Goal: Information Seeking & Learning: Learn about a topic

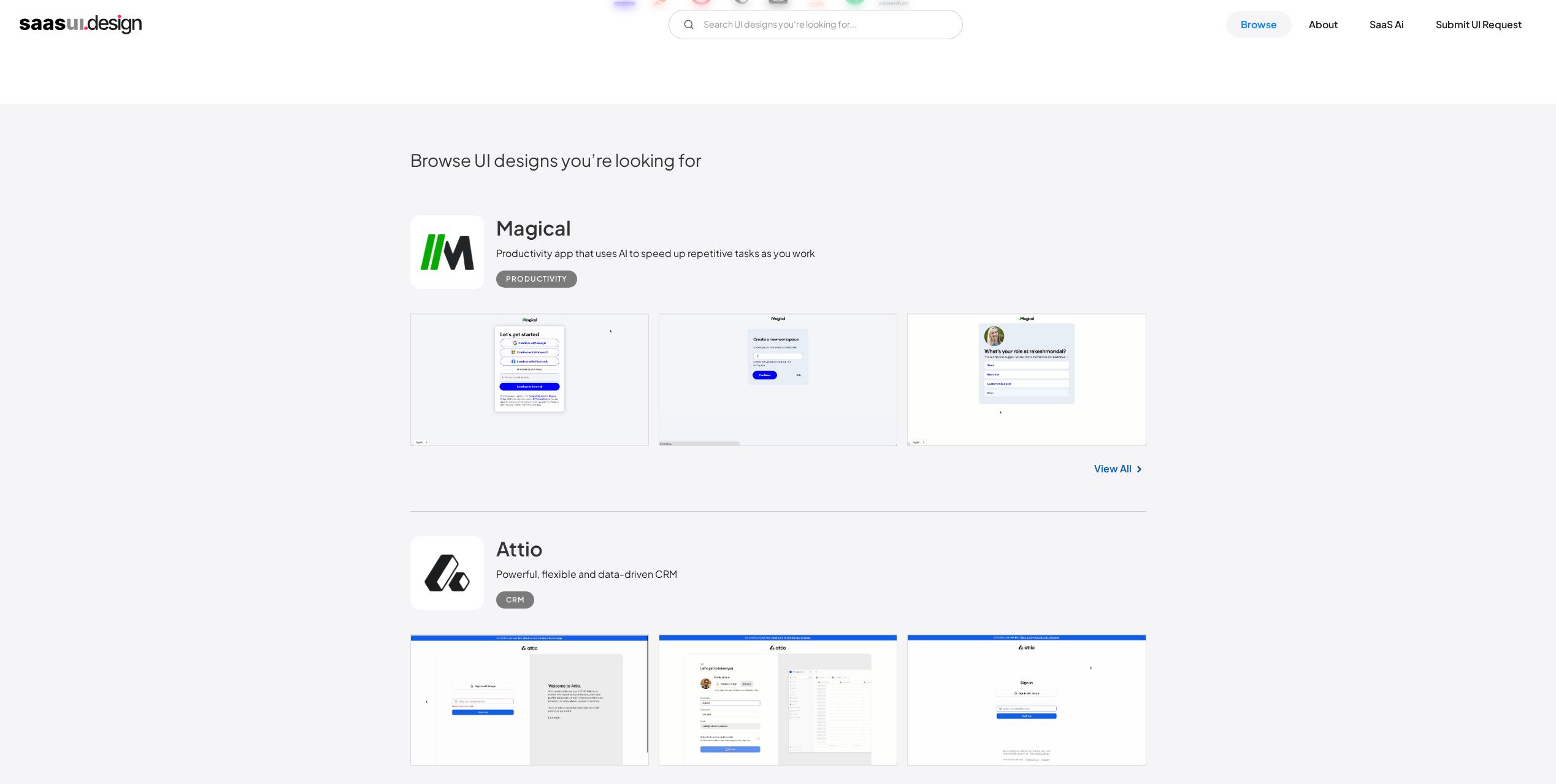
scroll to position [339, 0]
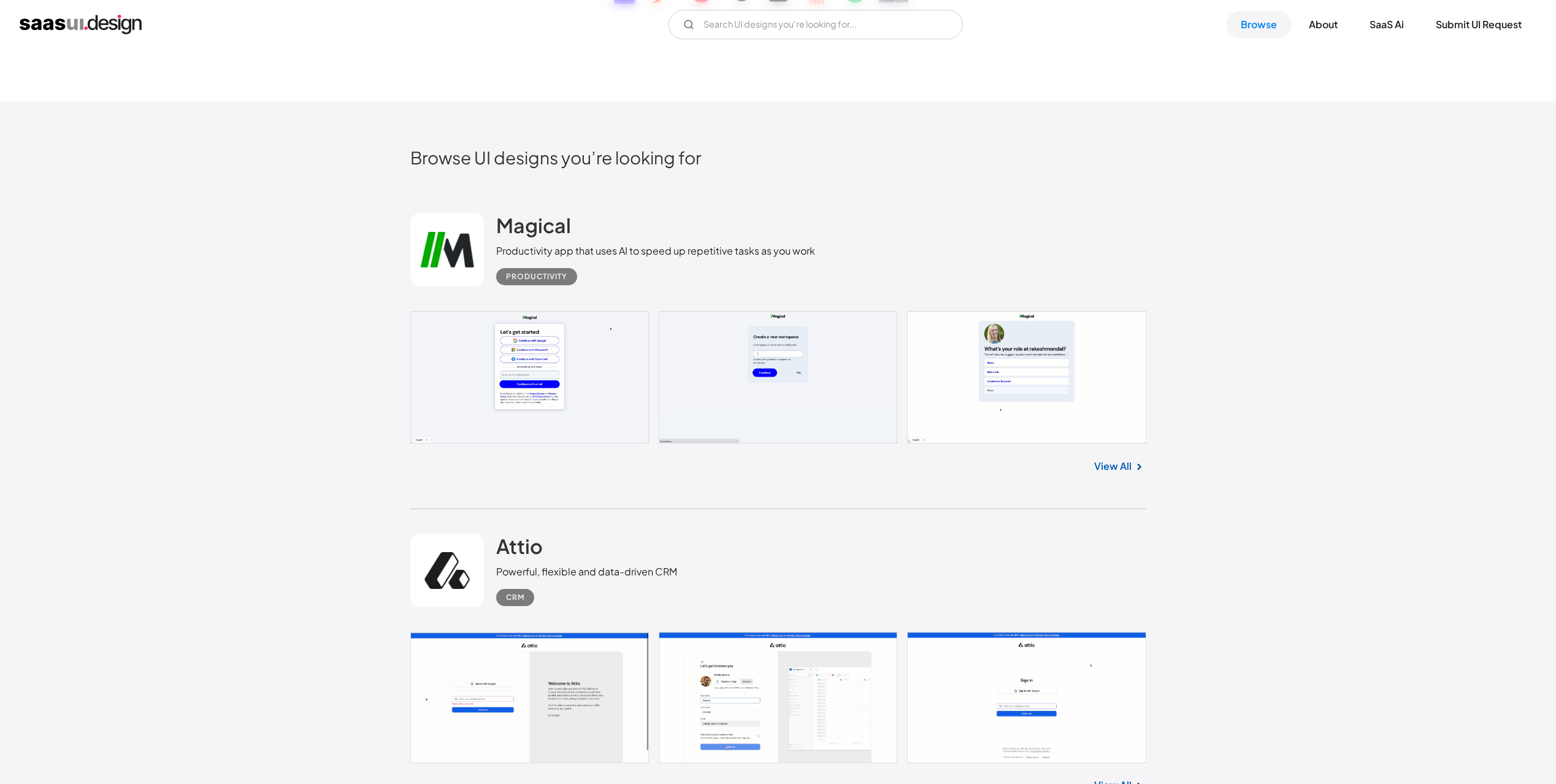
click at [508, 308] on div "Magical Productivity app that uses AI to speed up repetitive tasks as you work …" at bounding box center [778, 249] width 736 height 122
click at [506, 337] on link at bounding box center [778, 377] width 736 height 133
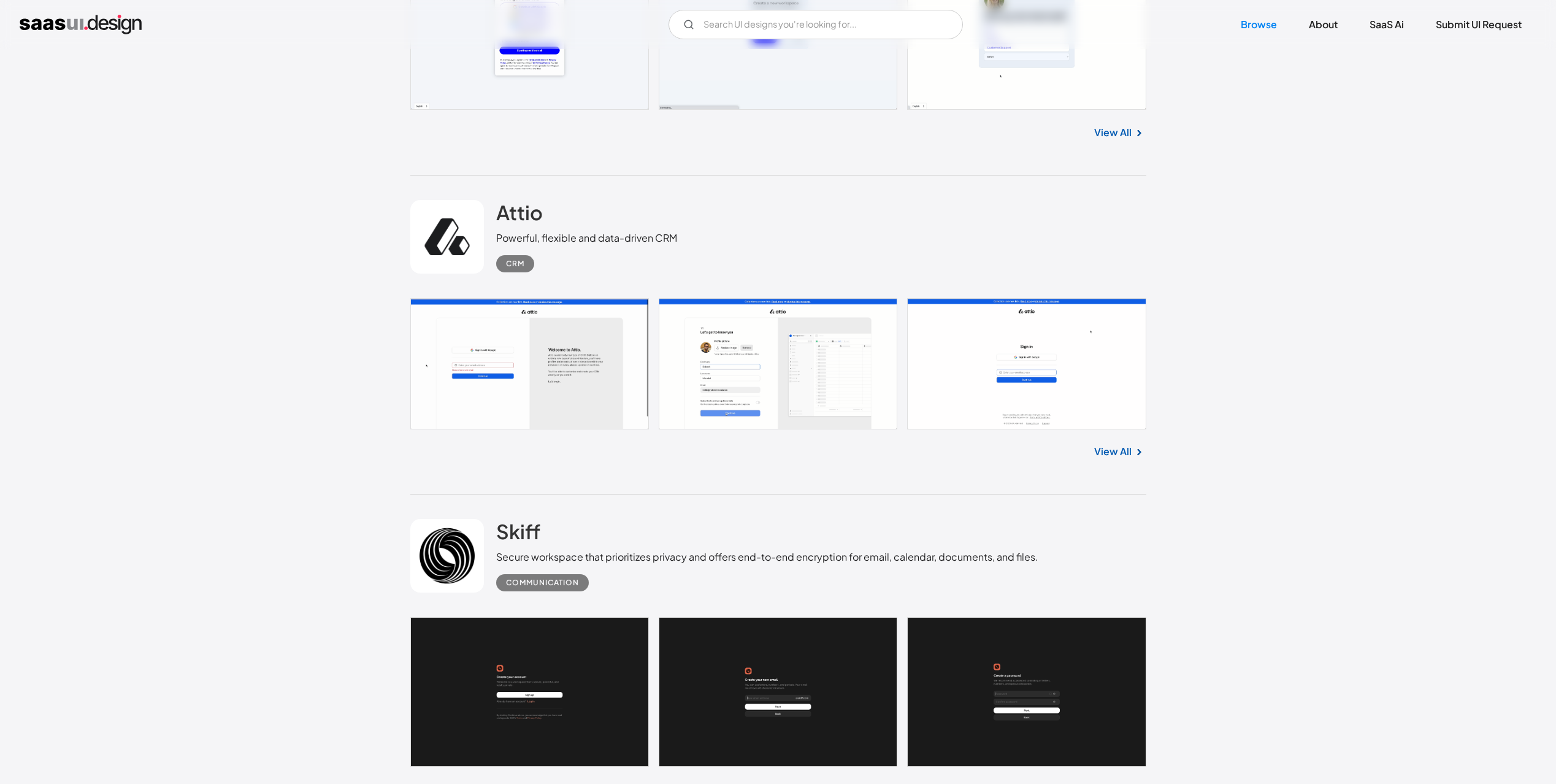
scroll to position [675, 0]
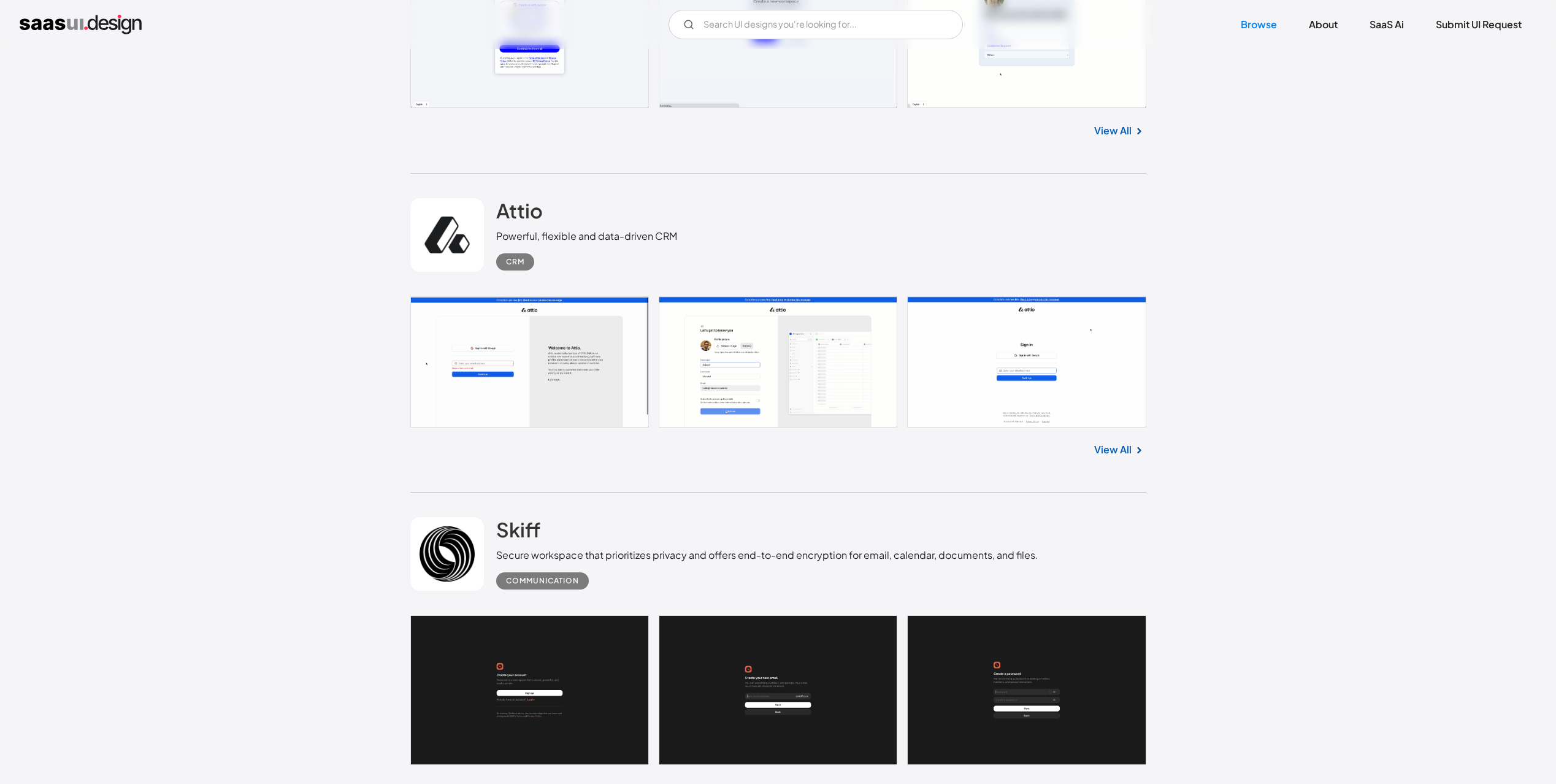
click at [471, 390] on link at bounding box center [778, 361] width 736 height 131
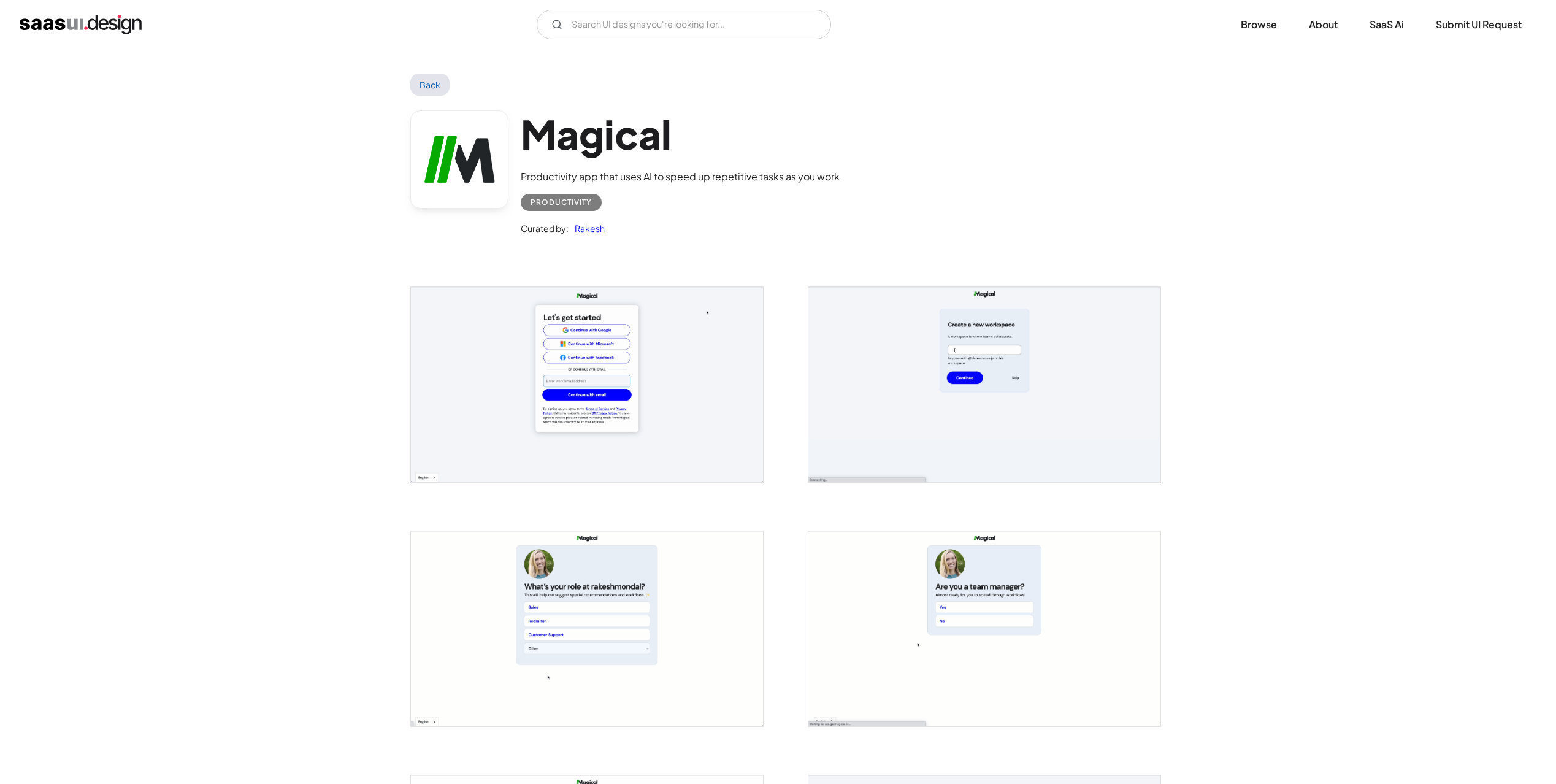
click at [622, 392] on img "open lightbox" at bounding box center [586, 385] width 352 height 195
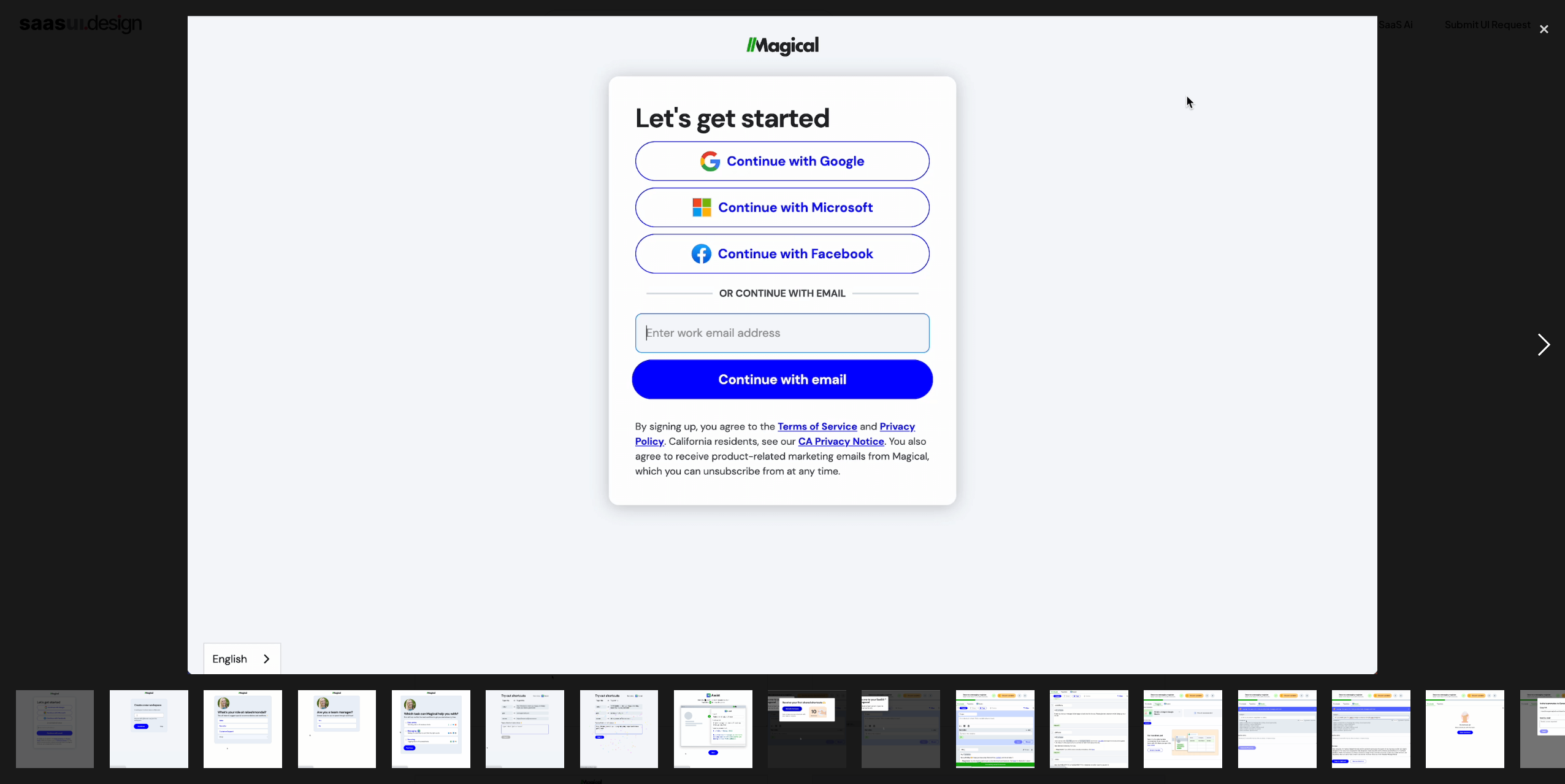
click at [1548, 349] on div "next image" at bounding box center [1544, 345] width 42 height 659
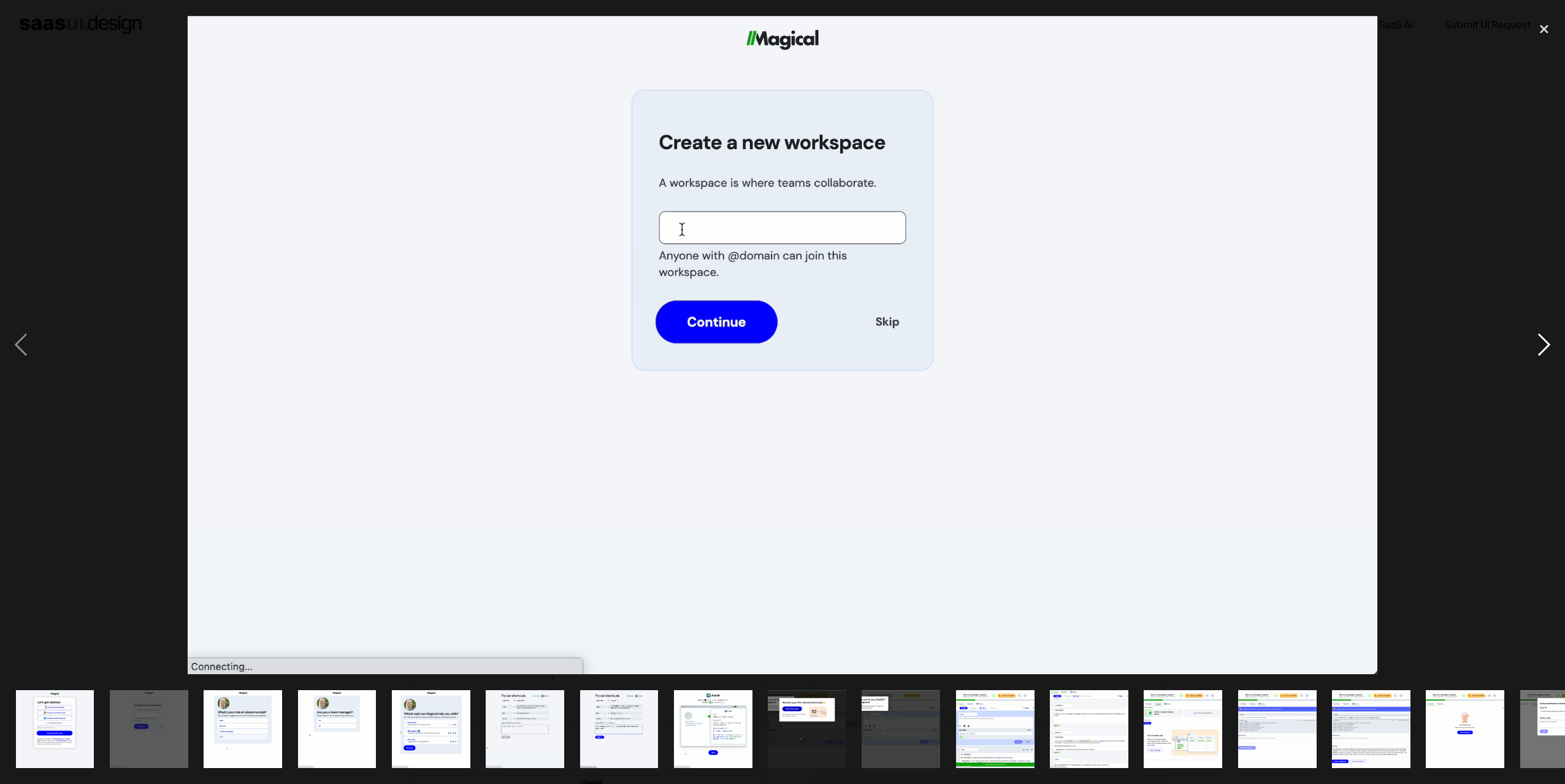
click at [1548, 349] on div "next image" at bounding box center [1544, 345] width 42 height 659
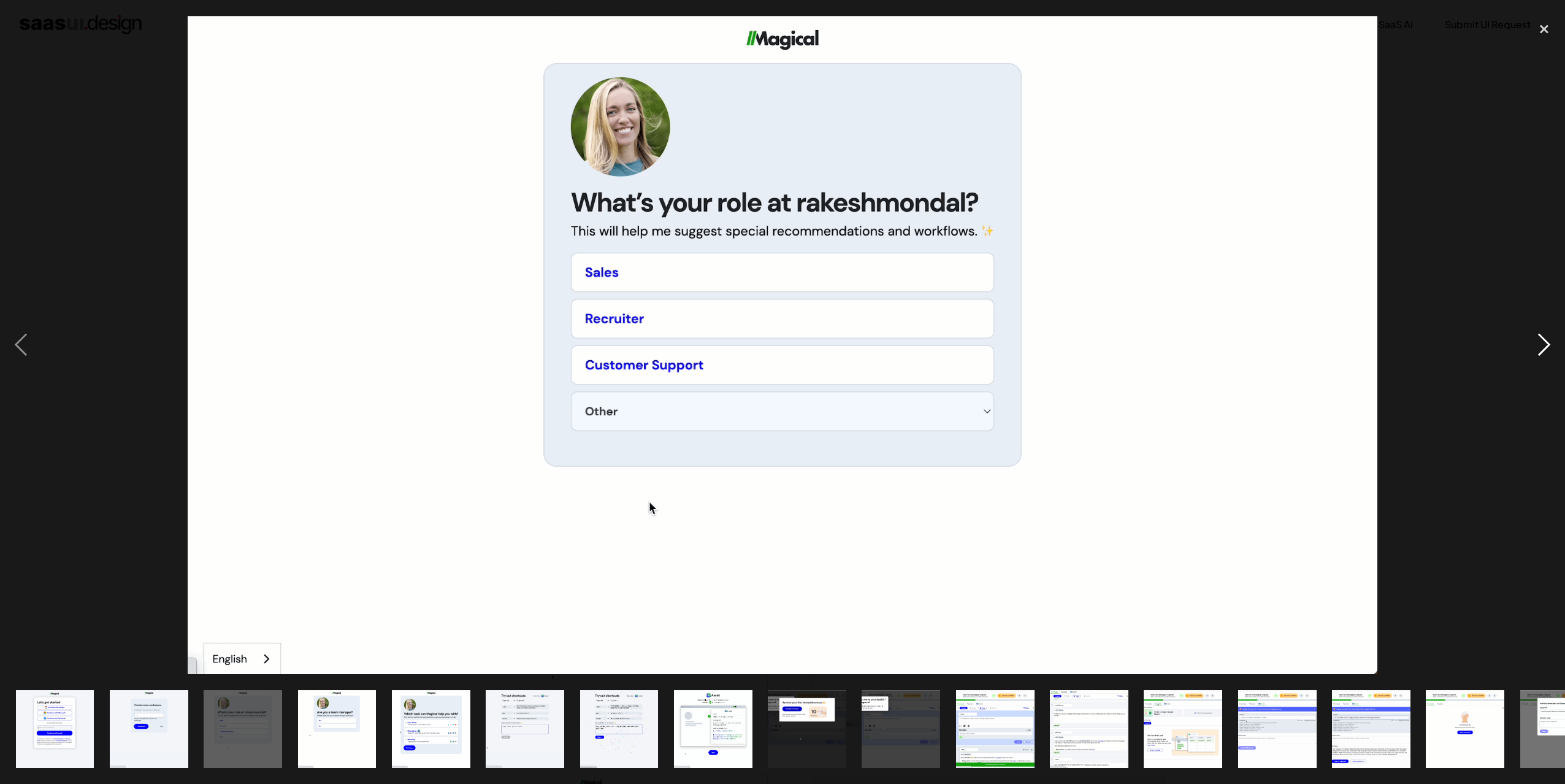
click at [1548, 349] on div "next image" at bounding box center [1544, 345] width 42 height 659
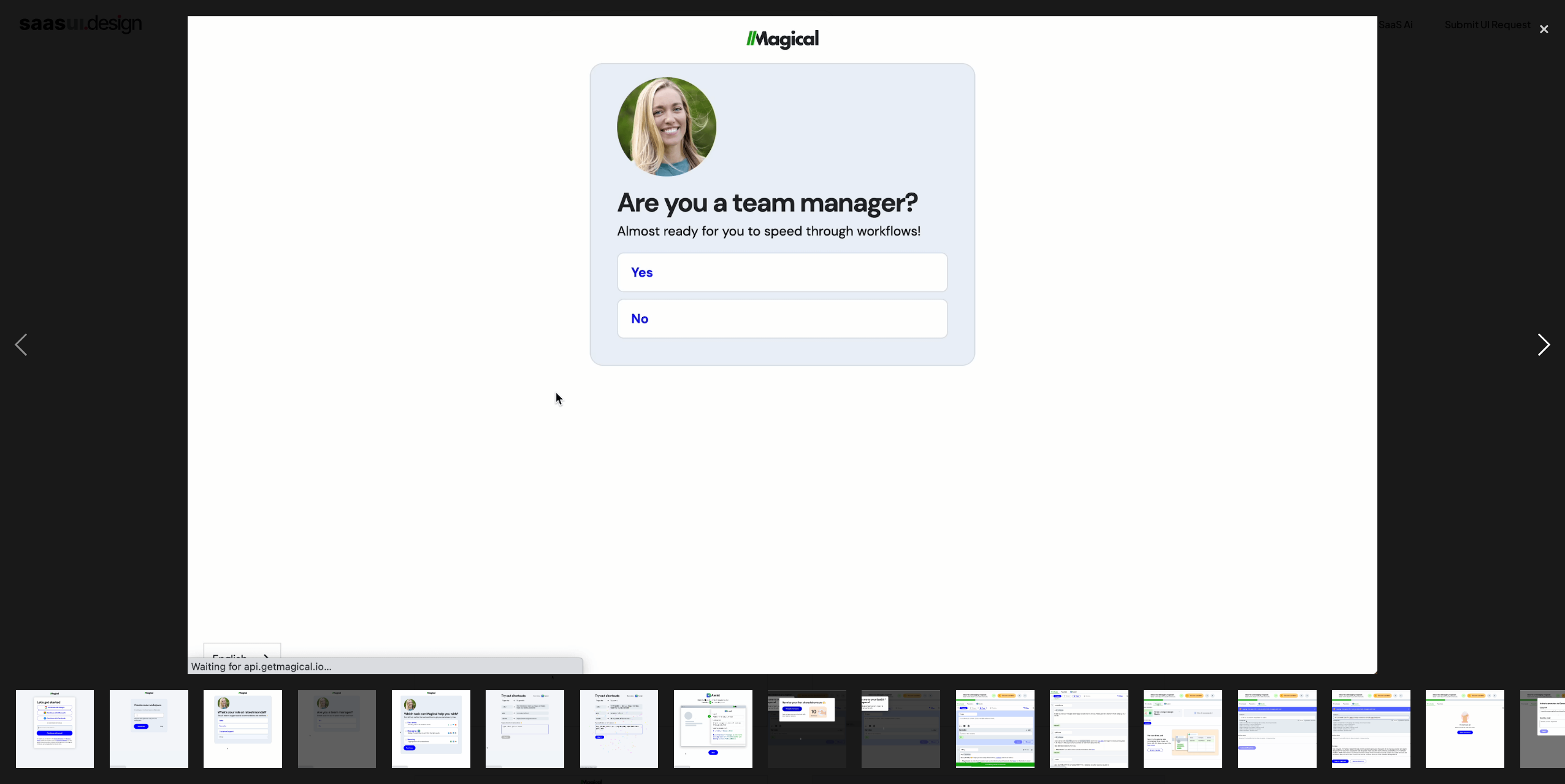
click at [1548, 349] on div "next image" at bounding box center [1544, 345] width 42 height 659
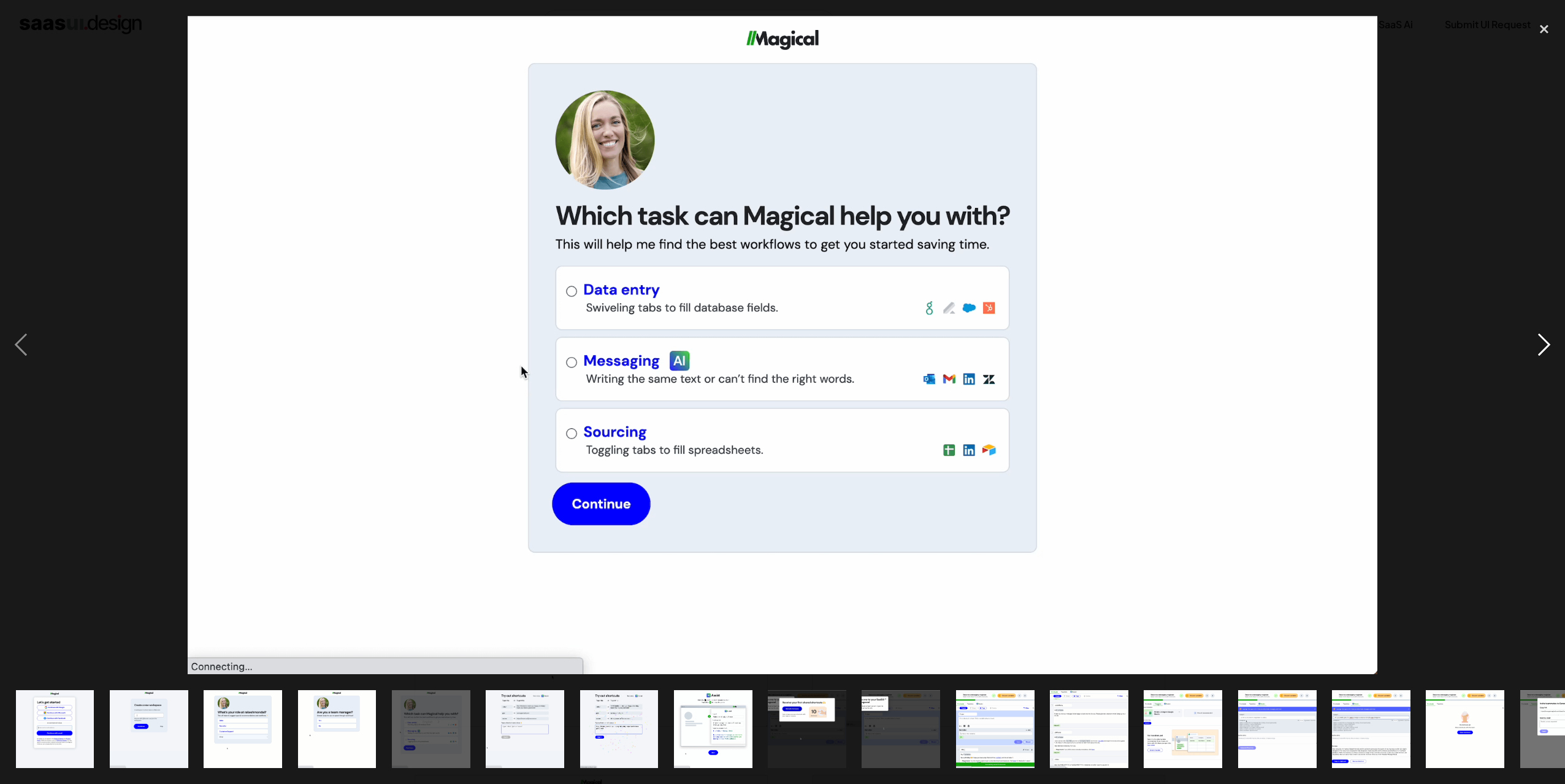
click at [1546, 351] on div "next image" at bounding box center [1544, 345] width 42 height 659
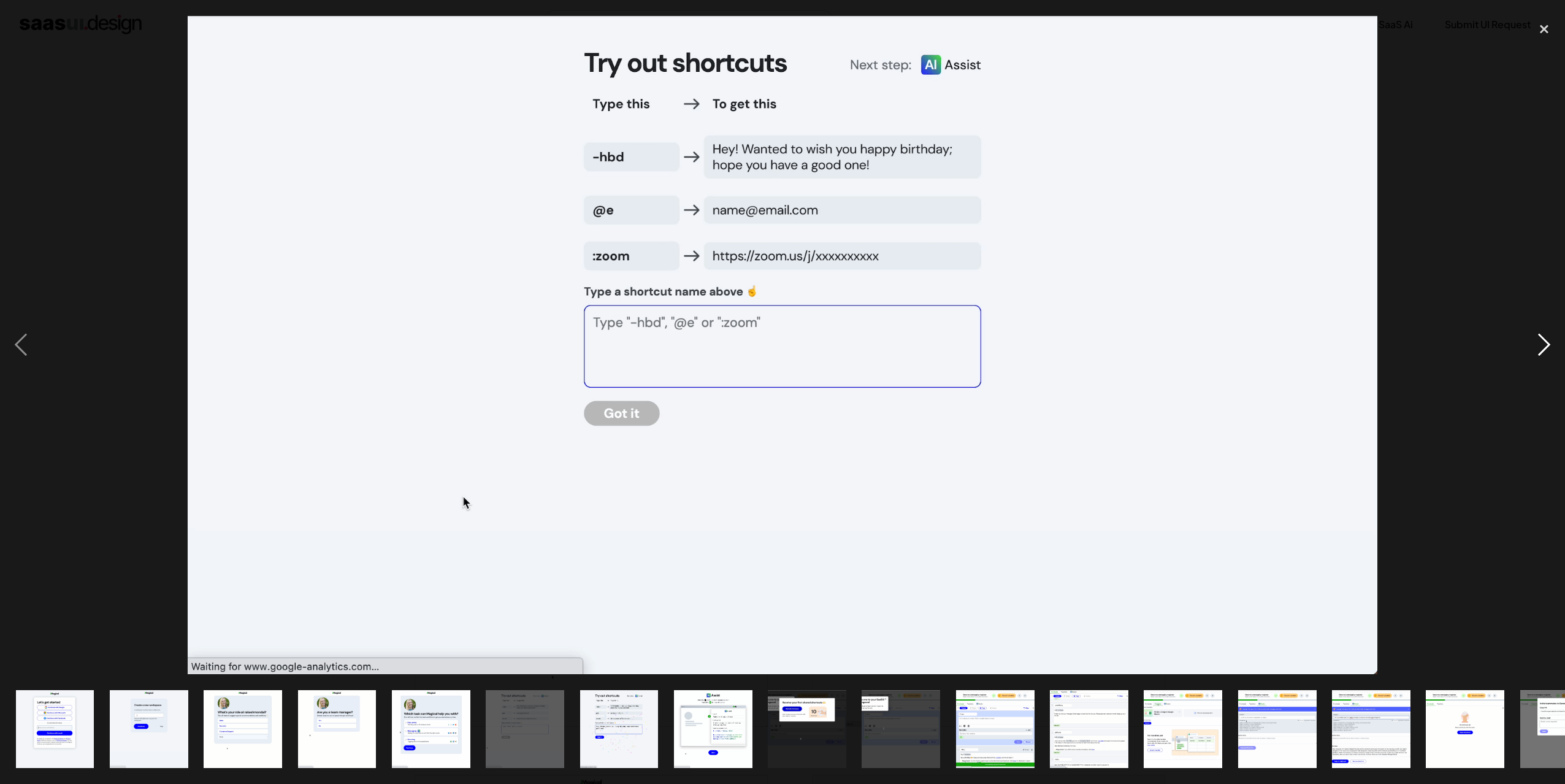
click at [1546, 351] on div "next image" at bounding box center [1544, 345] width 42 height 659
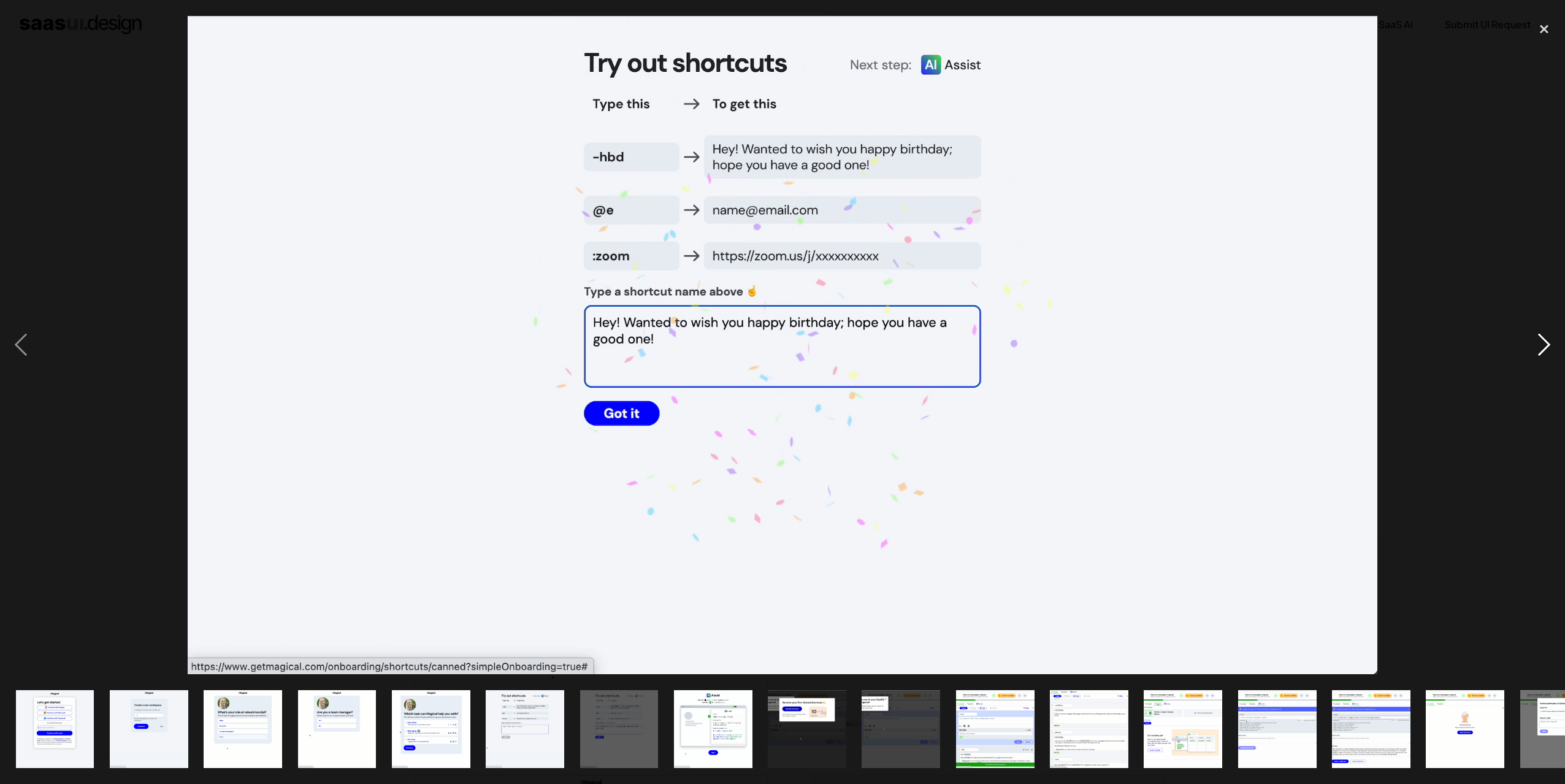
click at [1546, 351] on div "next image" at bounding box center [1544, 345] width 42 height 659
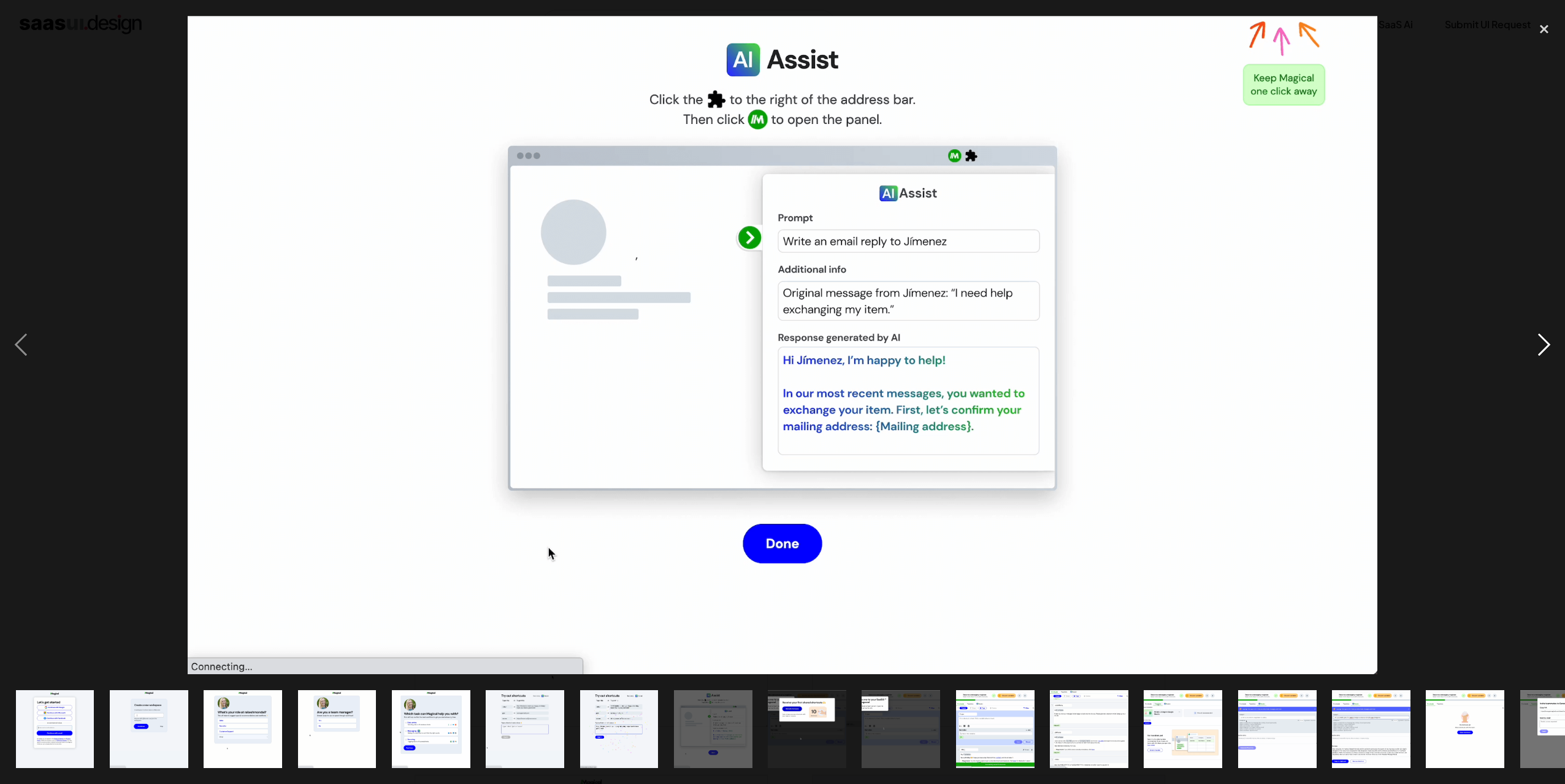
click at [1547, 348] on div "next image" at bounding box center [1544, 345] width 42 height 659
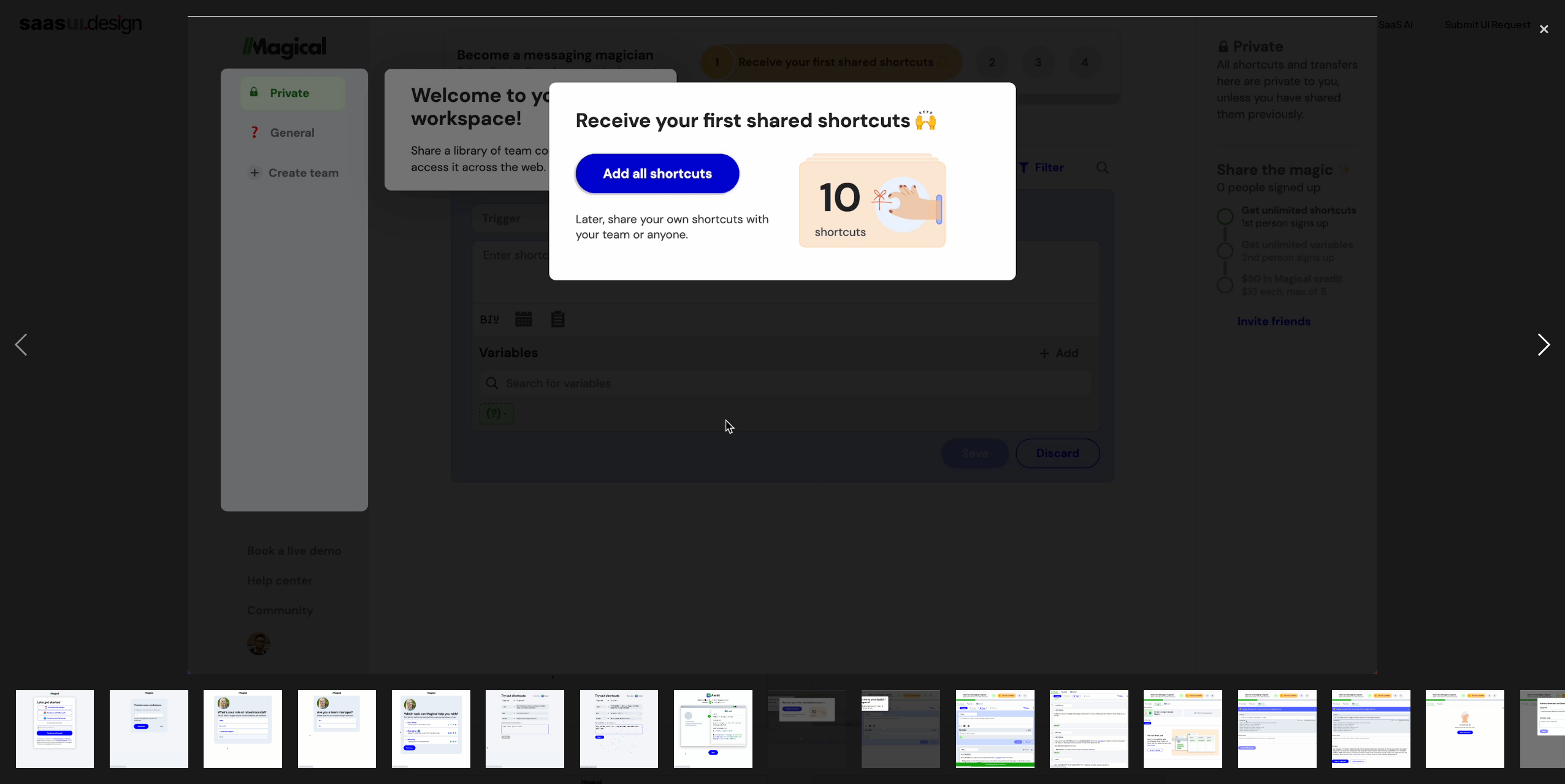
click at [1547, 348] on div "next image" at bounding box center [1544, 345] width 42 height 659
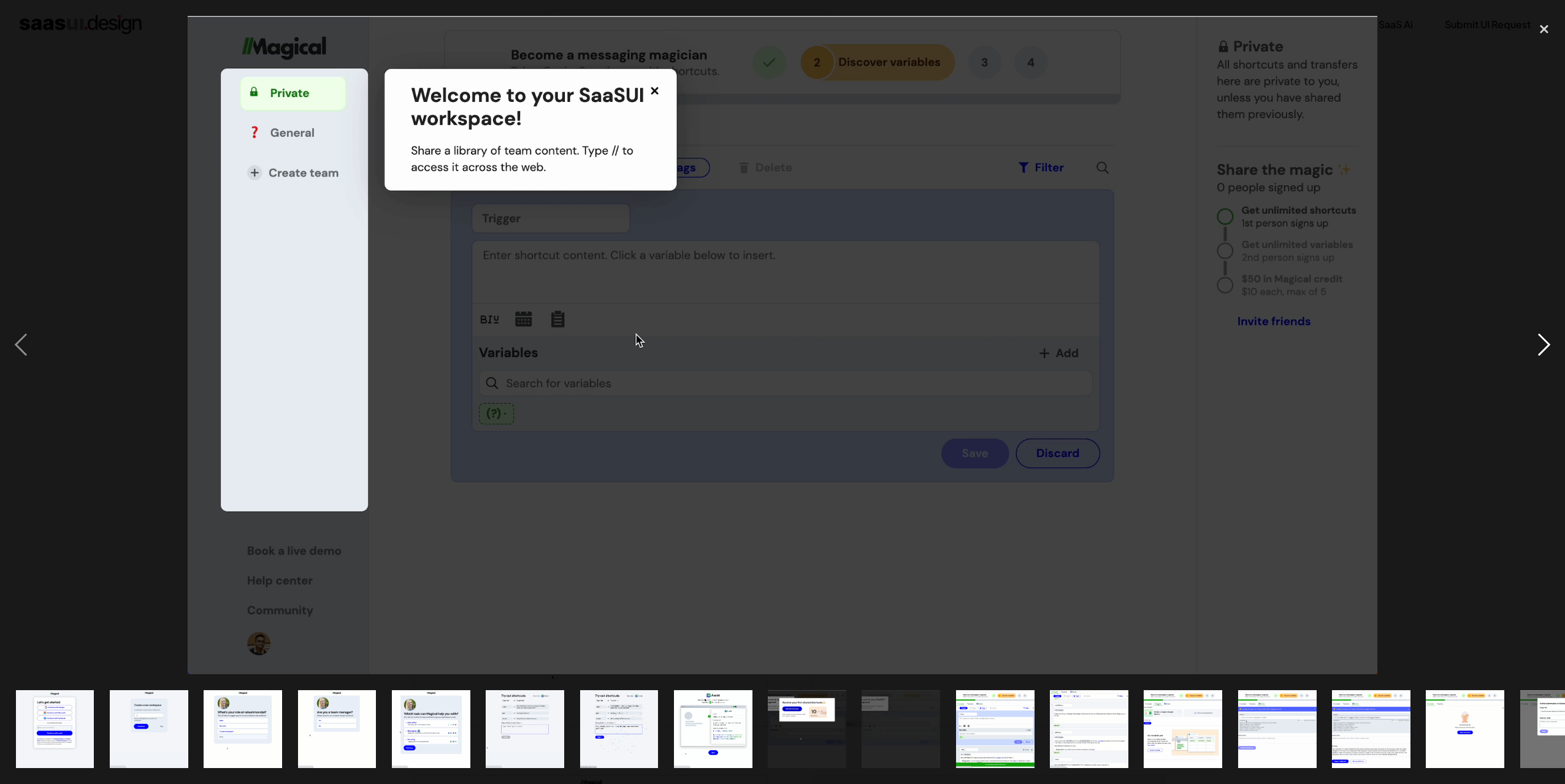
click at [1547, 348] on div "next image" at bounding box center [1544, 345] width 42 height 659
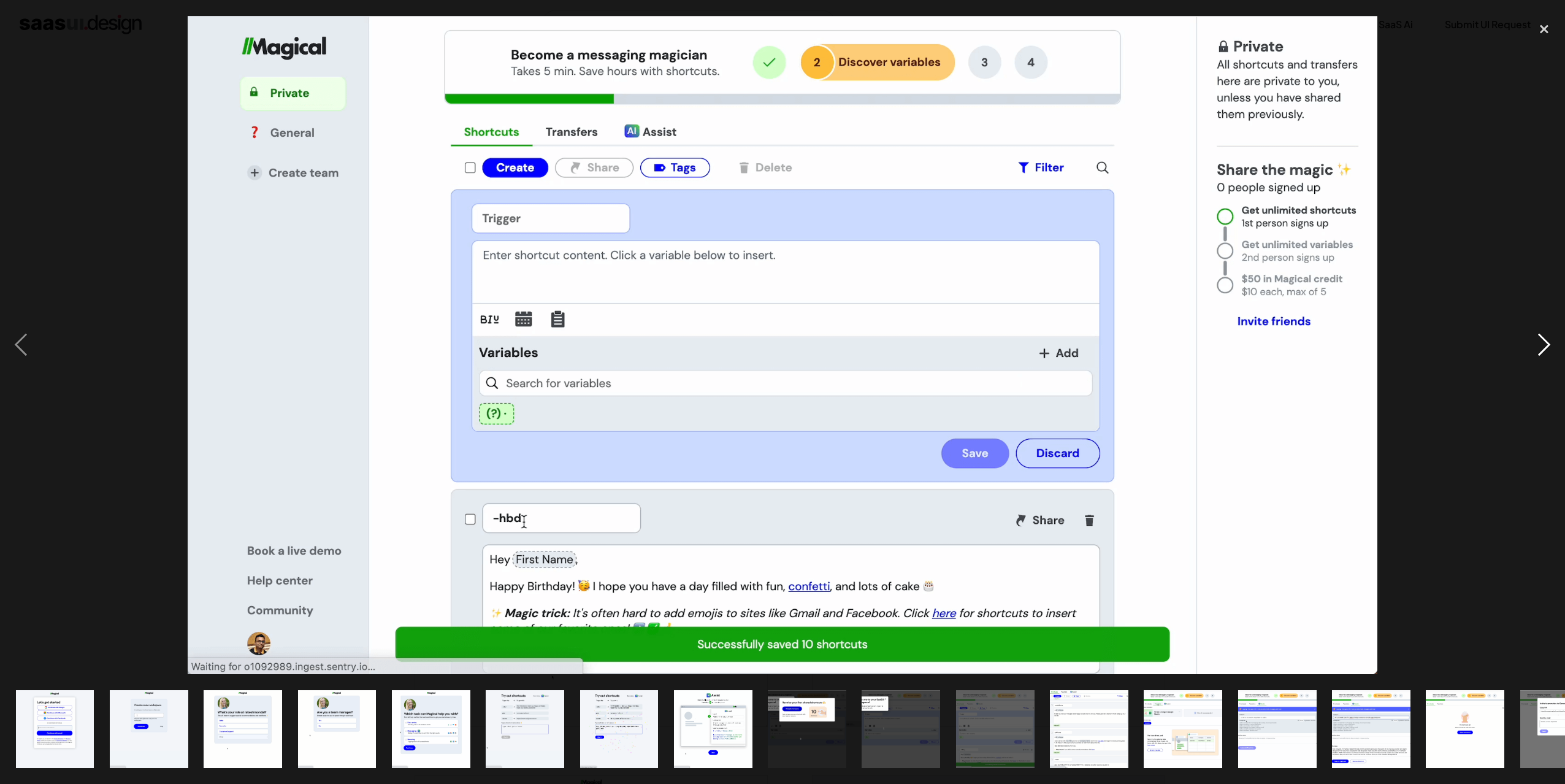
click at [1547, 348] on div "next image" at bounding box center [1544, 345] width 42 height 659
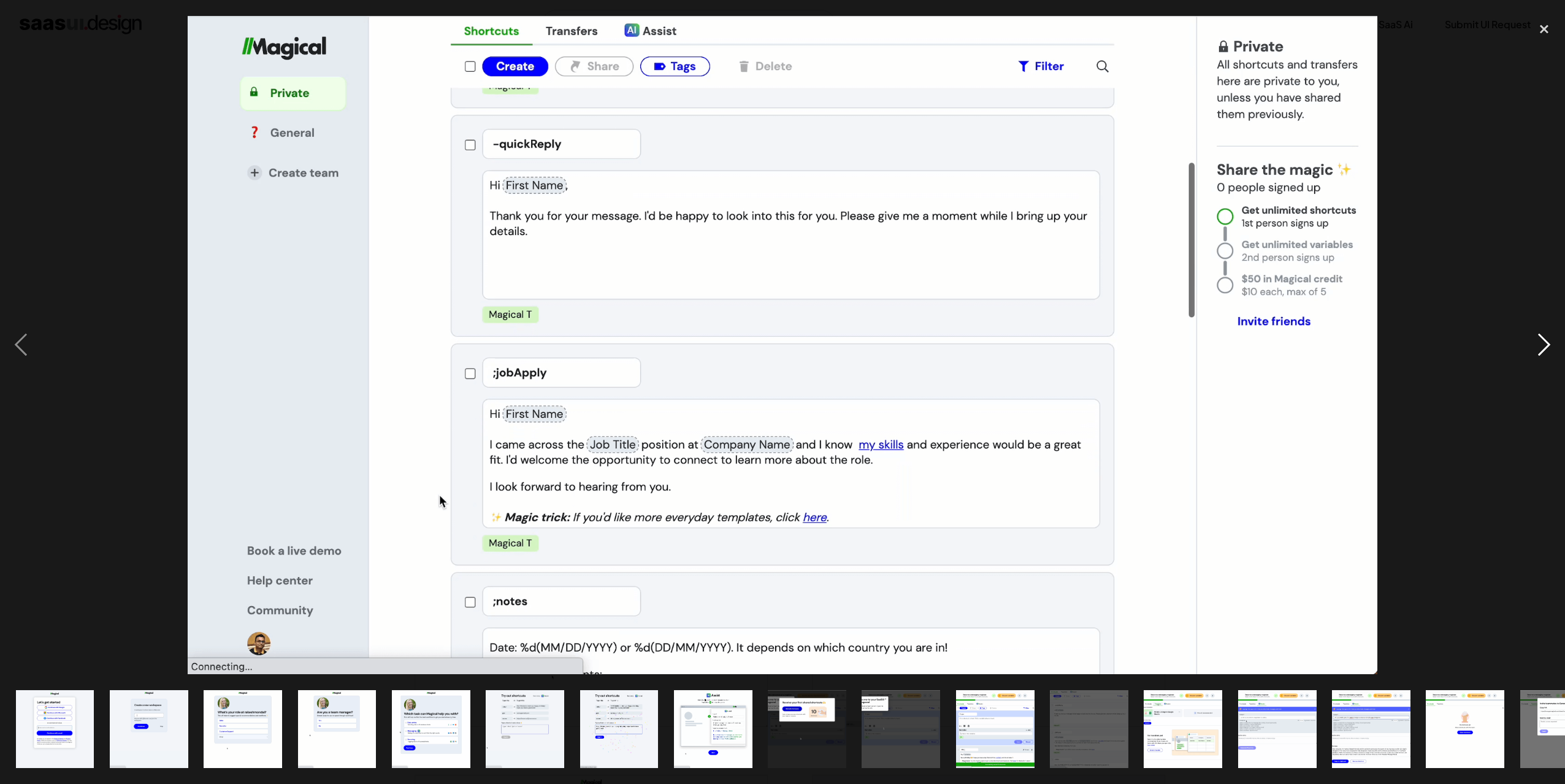
click at [1547, 348] on div "next image" at bounding box center [1544, 345] width 42 height 659
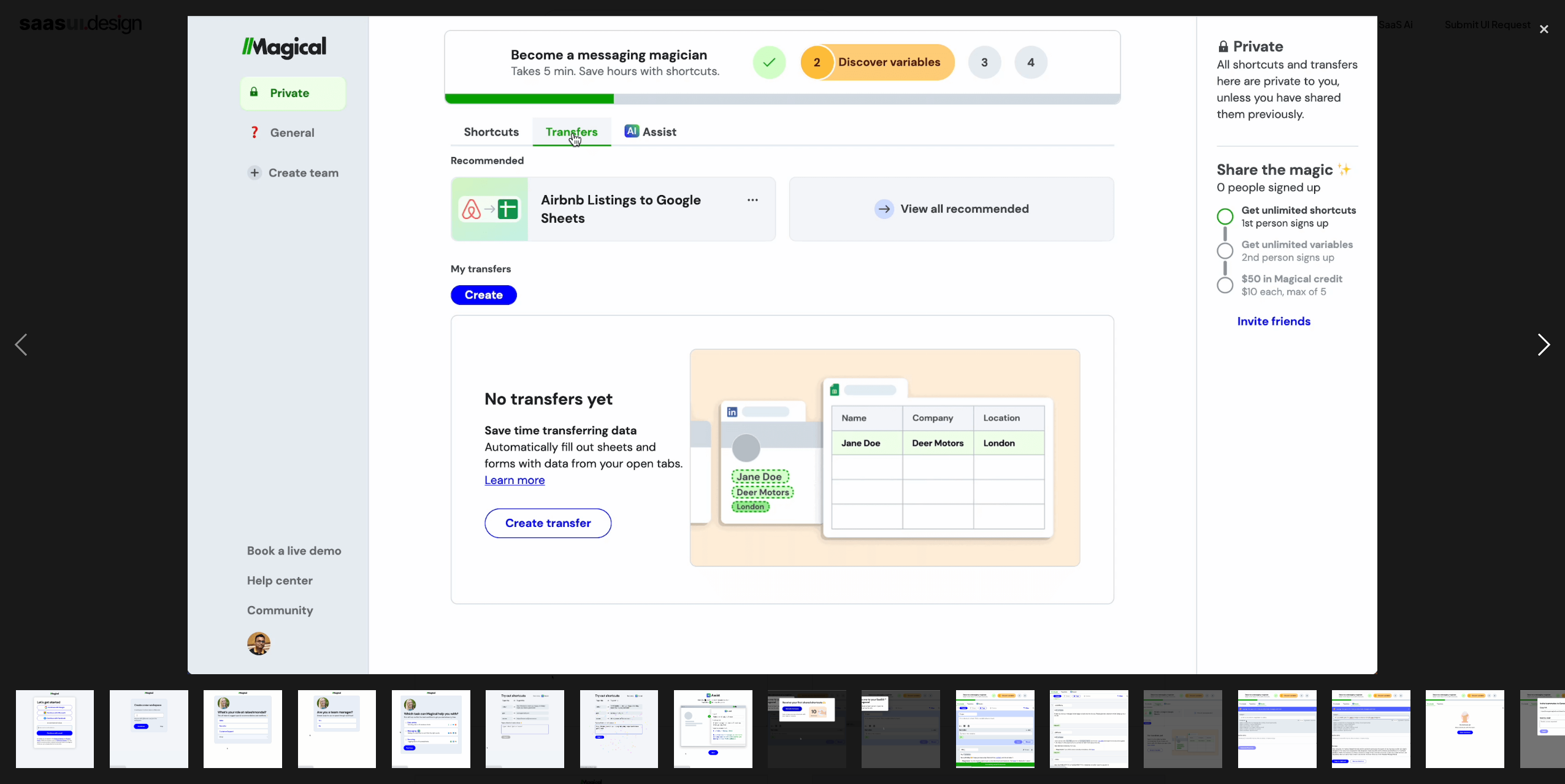
click at [1547, 348] on div "next image" at bounding box center [1544, 345] width 42 height 659
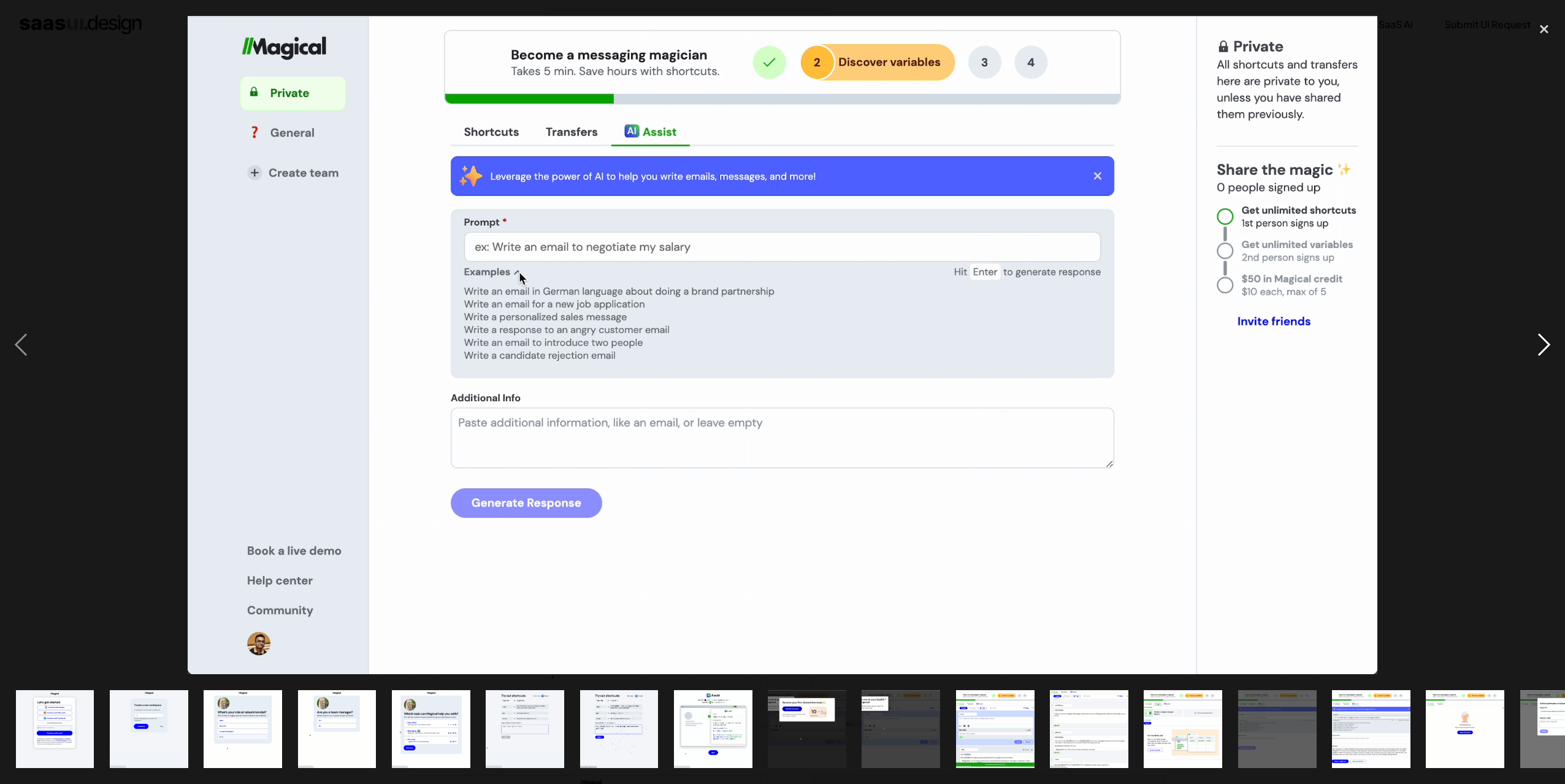
click at [1547, 348] on div "next image" at bounding box center [1544, 345] width 42 height 659
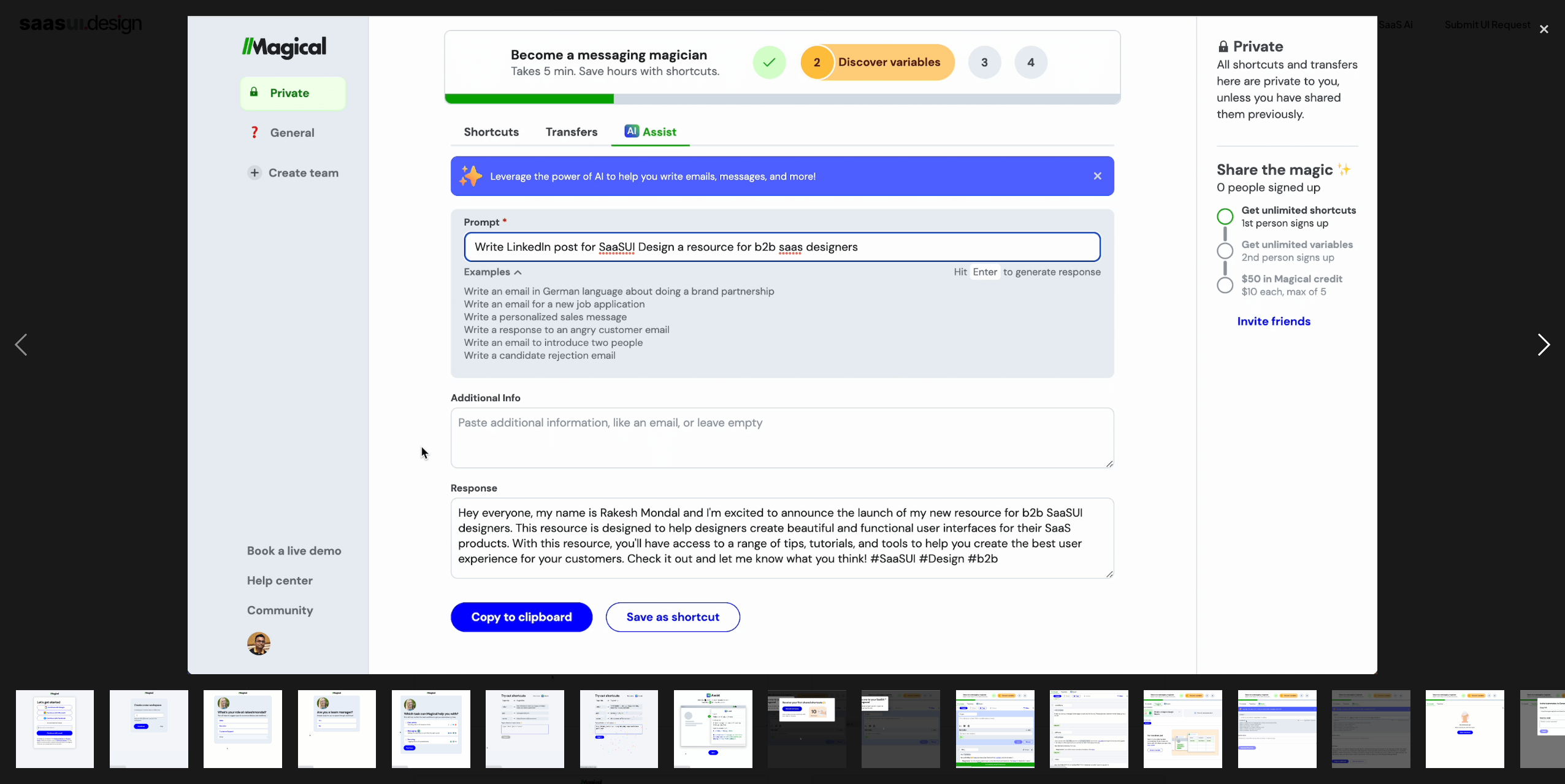
click at [1547, 348] on div "next image" at bounding box center [1544, 345] width 42 height 659
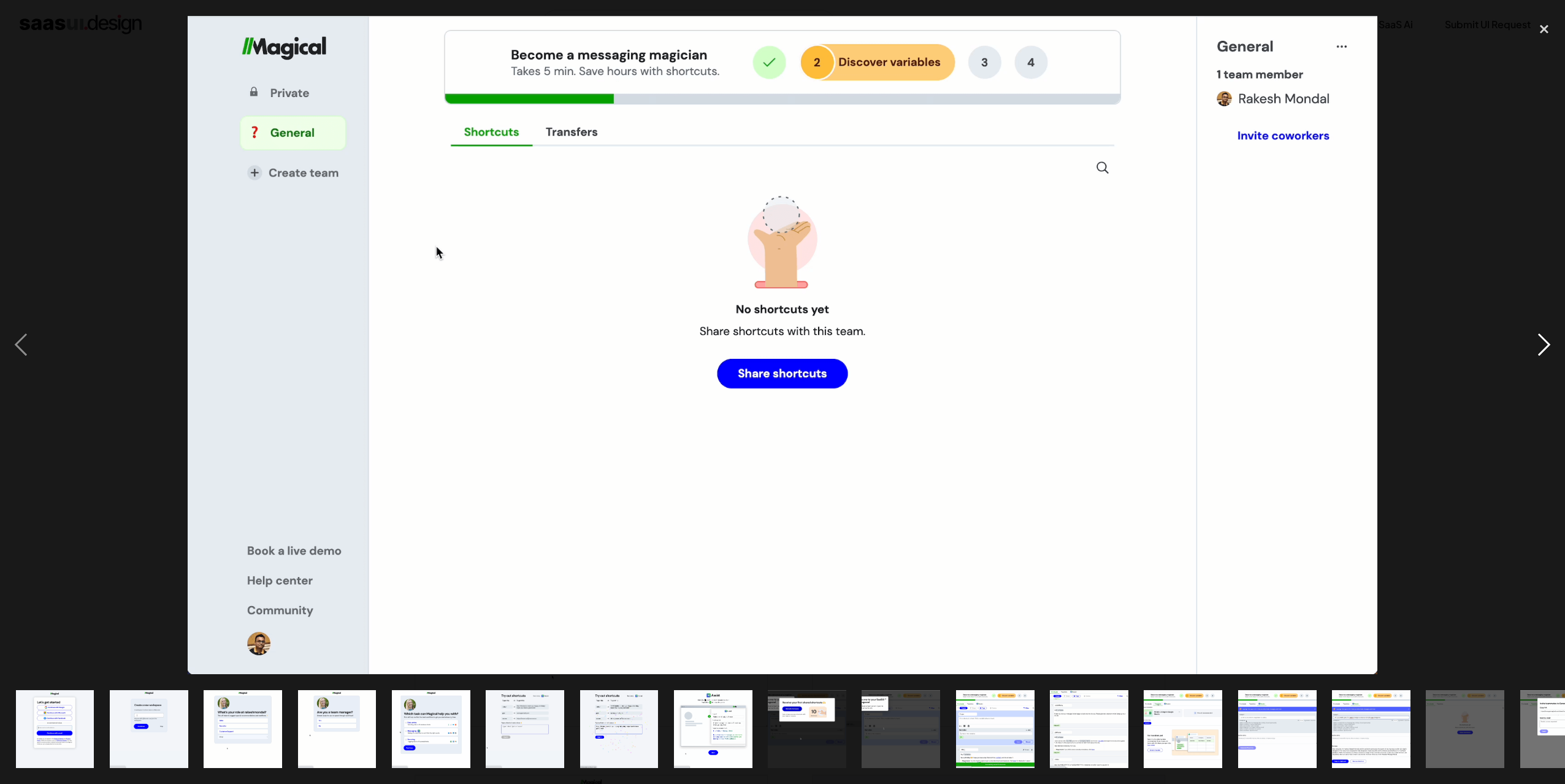
click at [1547, 348] on div "next image" at bounding box center [1544, 345] width 42 height 659
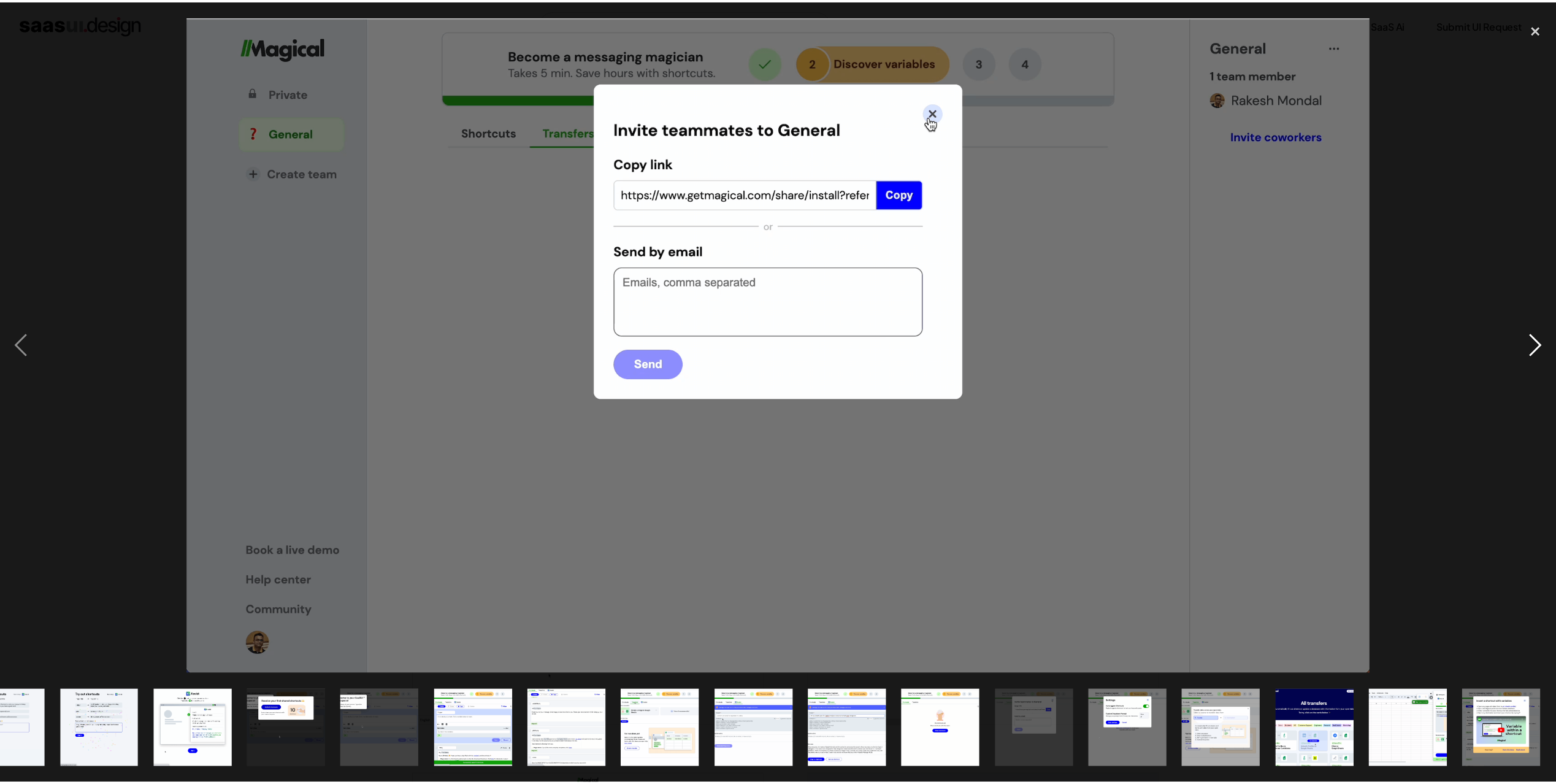
scroll to position [0, 520]
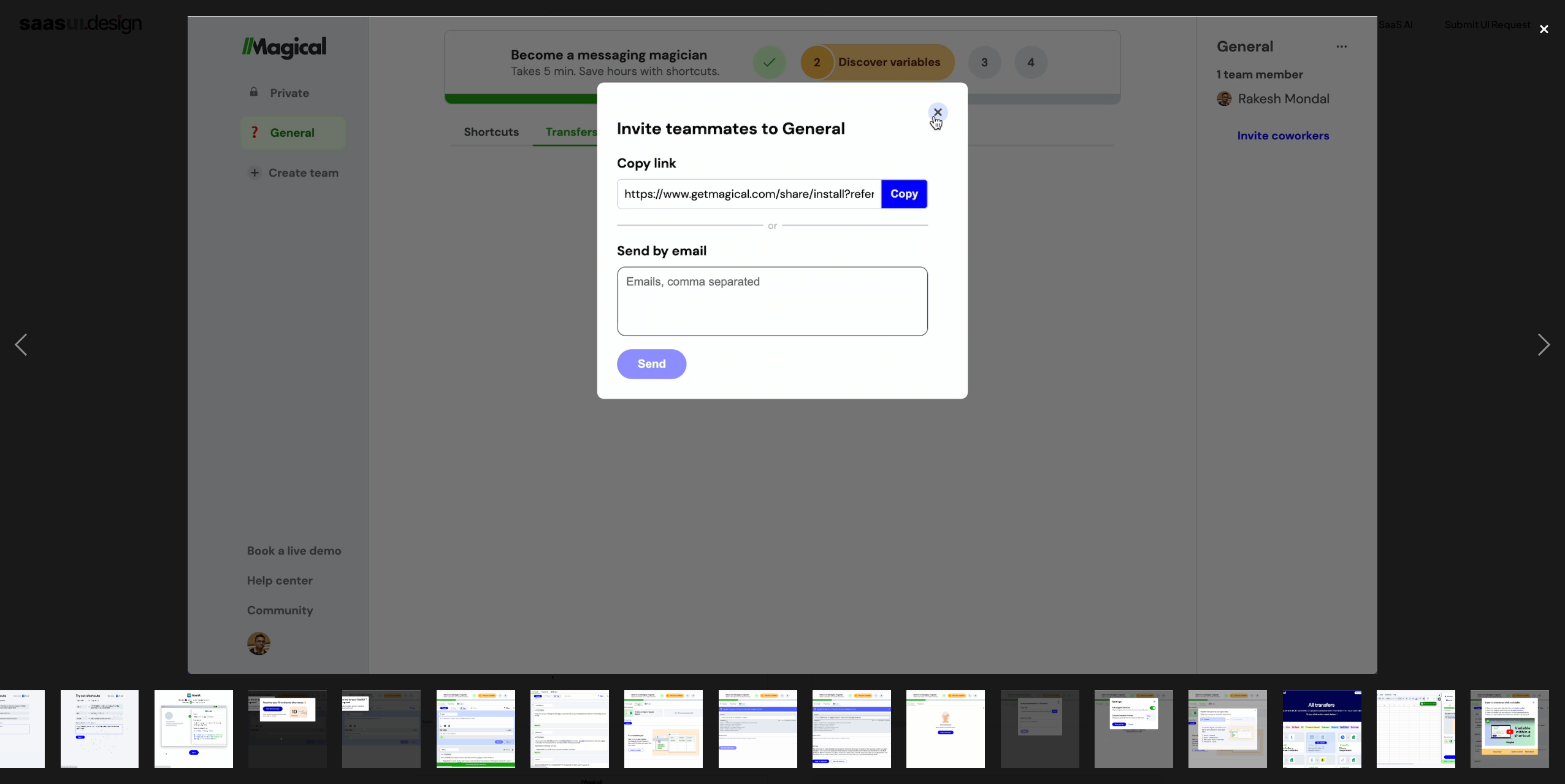
click at [1542, 30] on div "close lightbox" at bounding box center [1544, 29] width 42 height 27
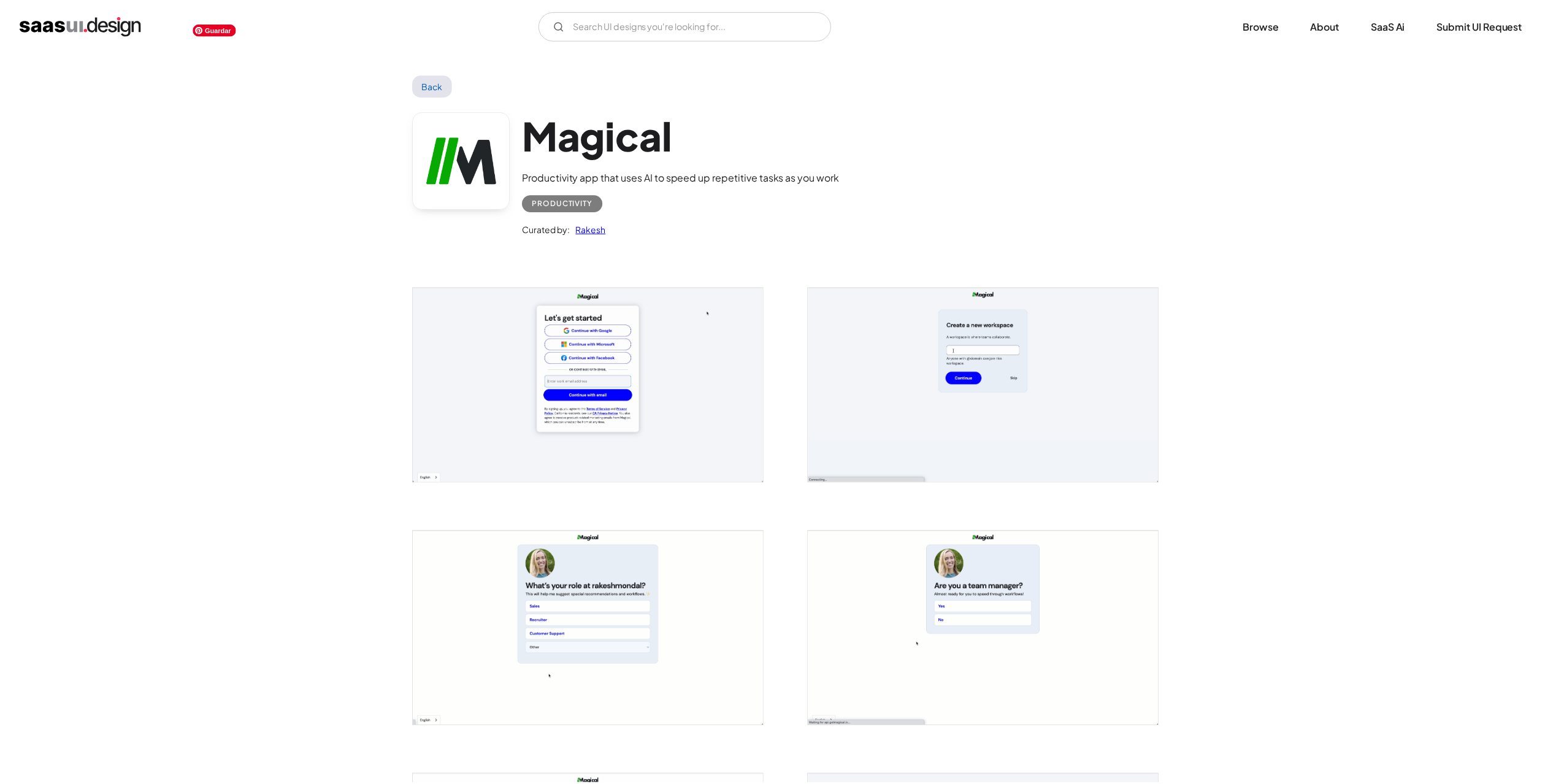
scroll to position [0, 0]
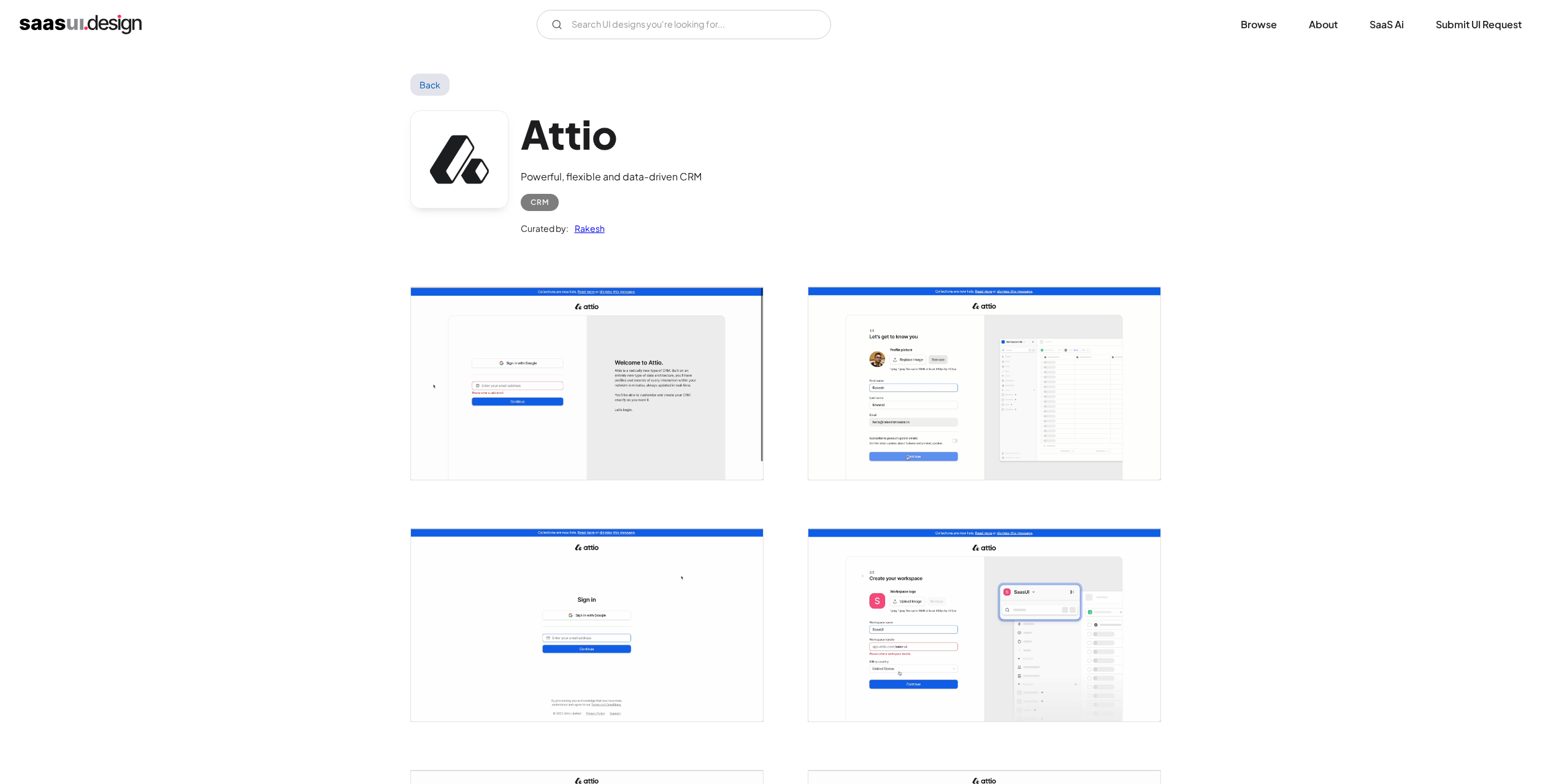
click at [470, 390] on img "open lightbox" at bounding box center [586, 383] width 352 height 192
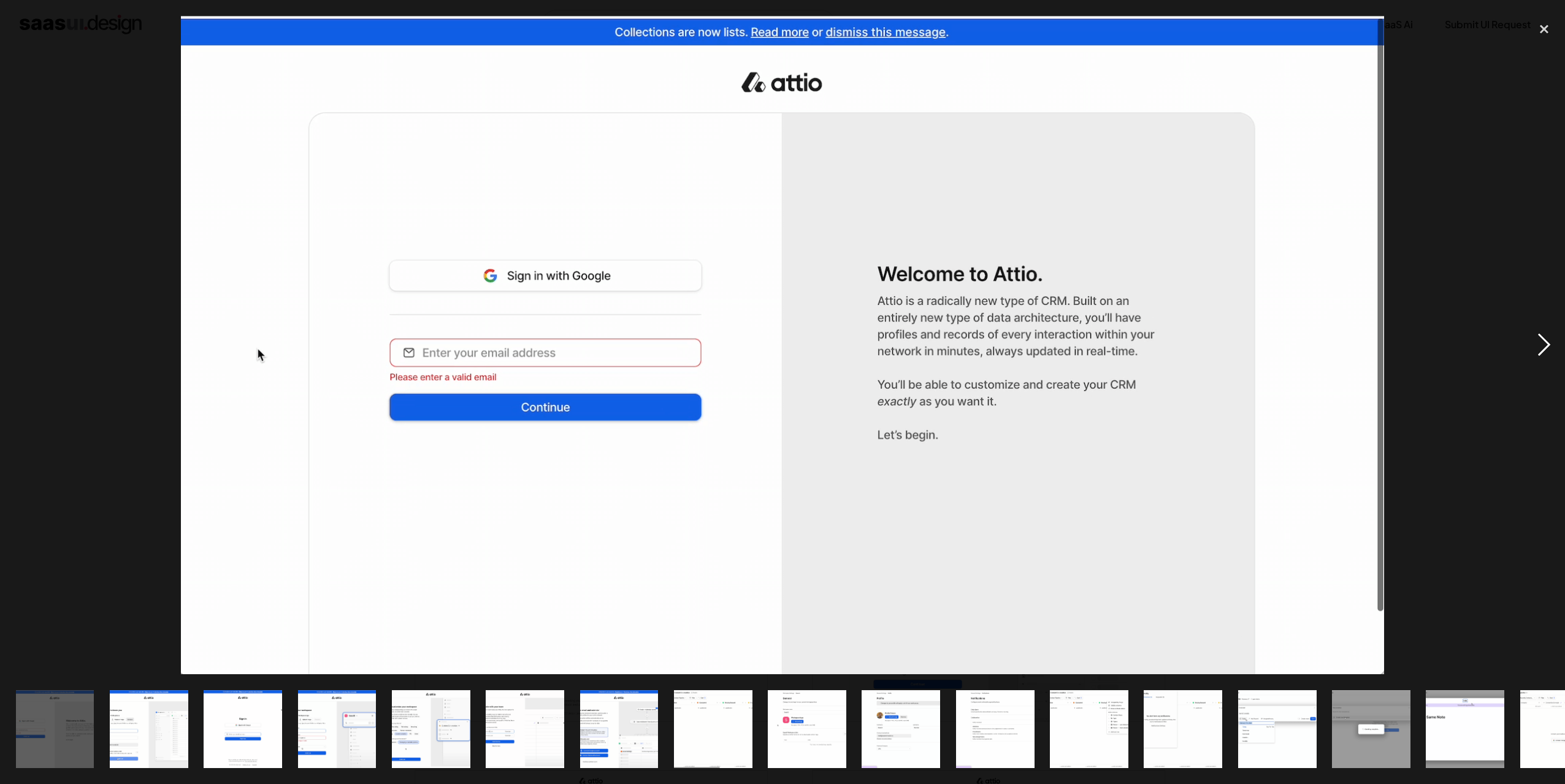
click at [1542, 339] on div "next image" at bounding box center [1544, 345] width 42 height 659
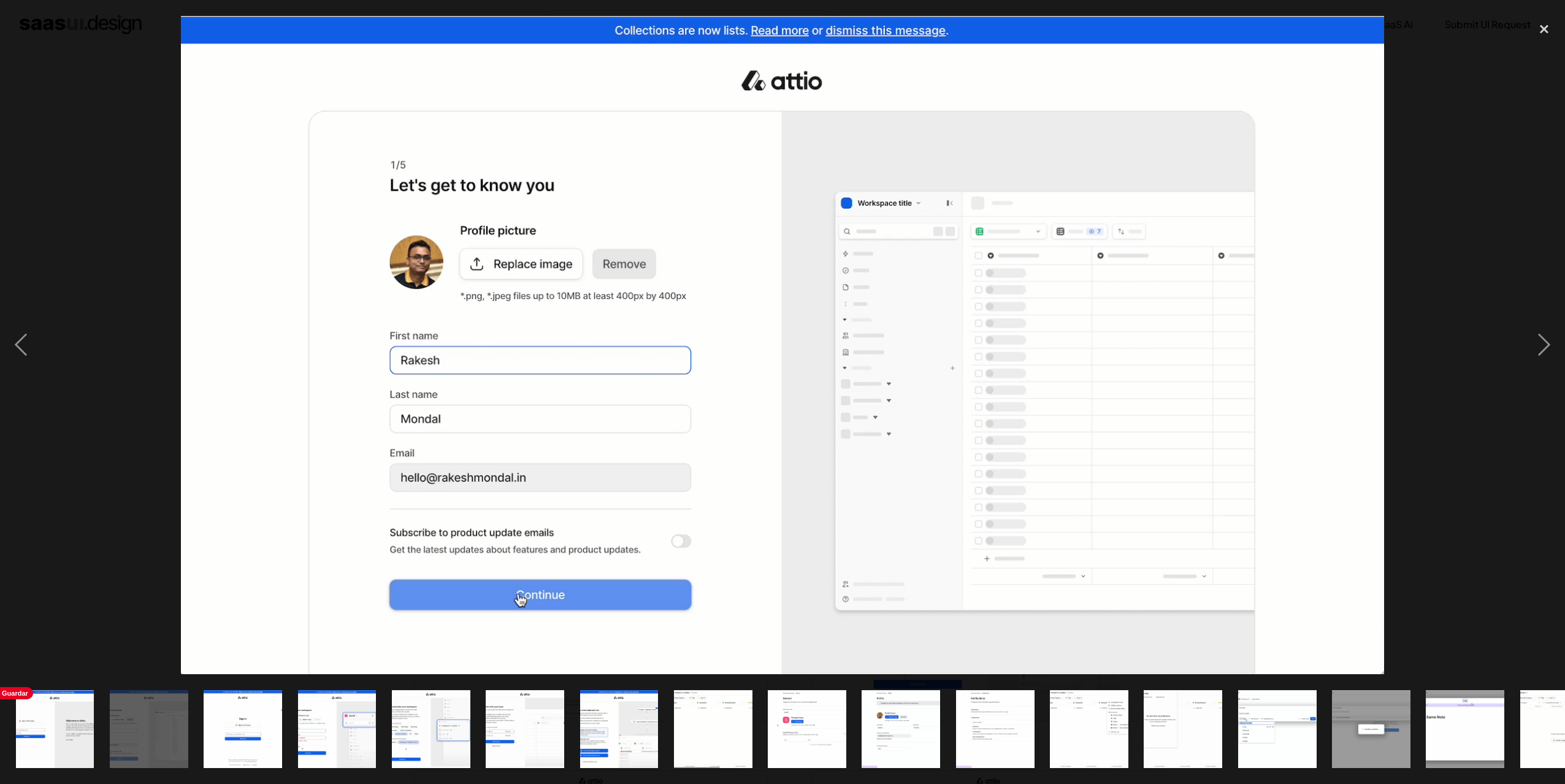
click at [74, 730] on img "show item 1 of 25" at bounding box center [55, 729] width 143 height 79
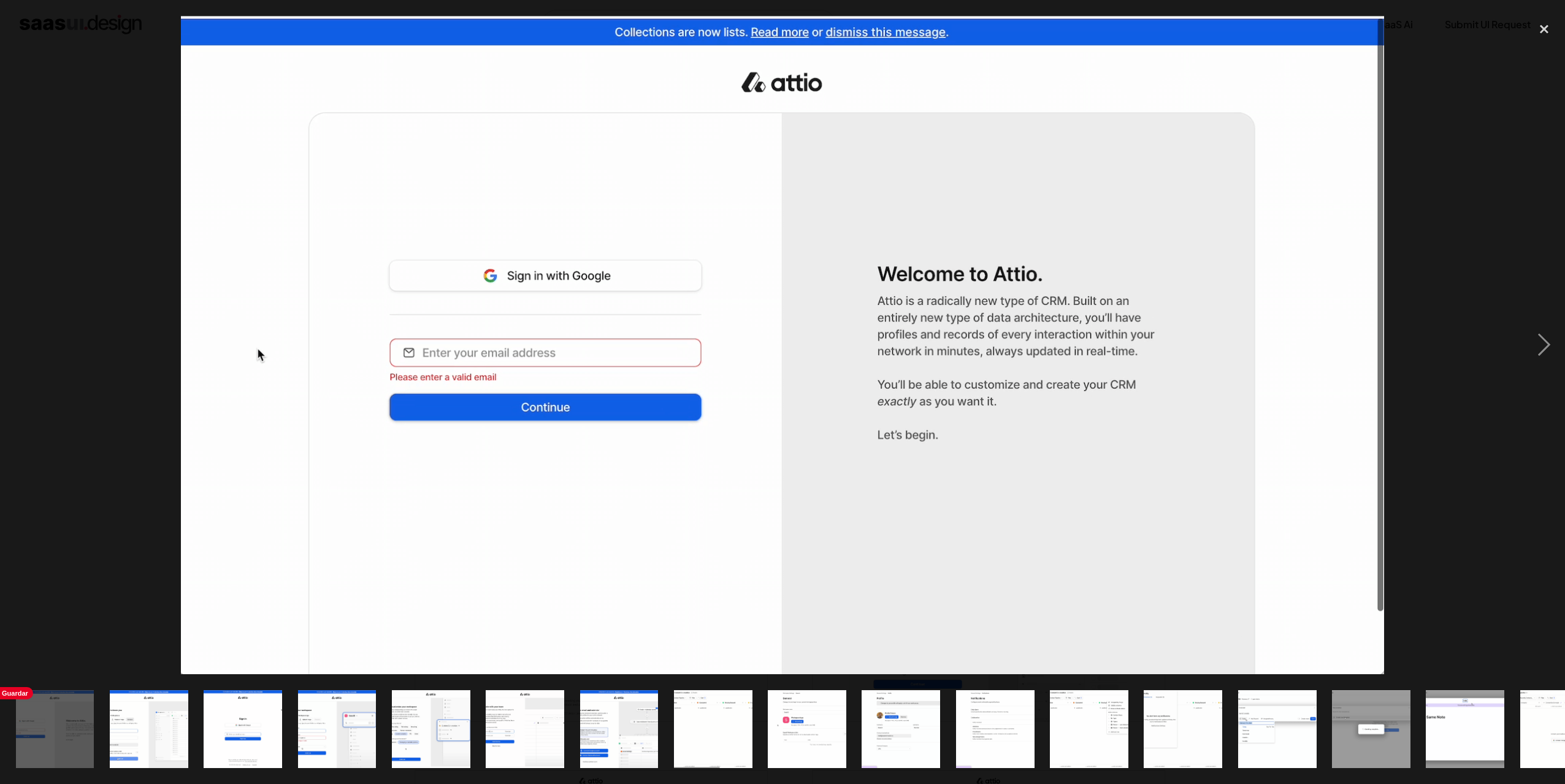
click at [82, 714] on img "show item 1 of 25" at bounding box center [55, 729] width 143 height 79
click at [157, 720] on img "show item 2 of 25" at bounding box center [148, 729] width 143 height 79
